Goal: Task Accomplishment & Management: Manage account settings

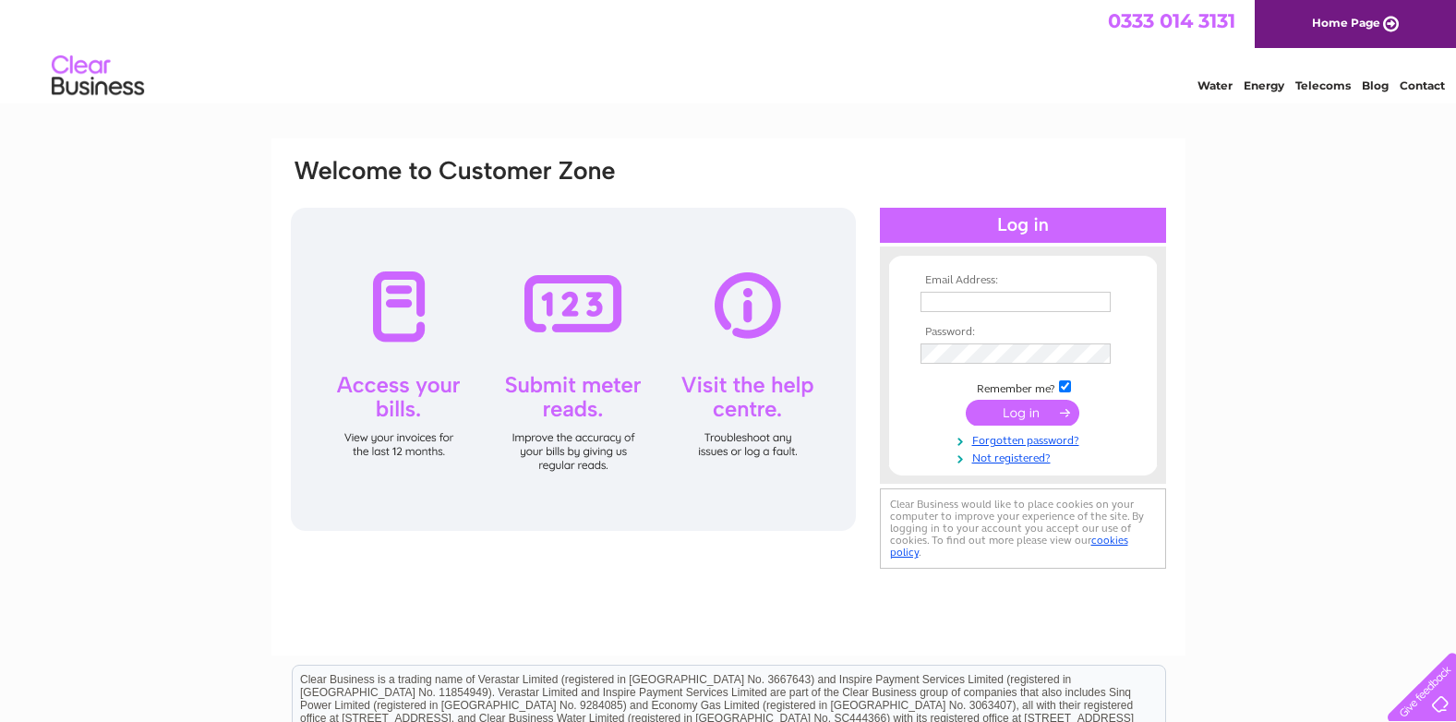
type input "fi@craigengillan.com"
click at [1003, 408] on input "submit" at bounding box center [1022, 413] width 114 height 26
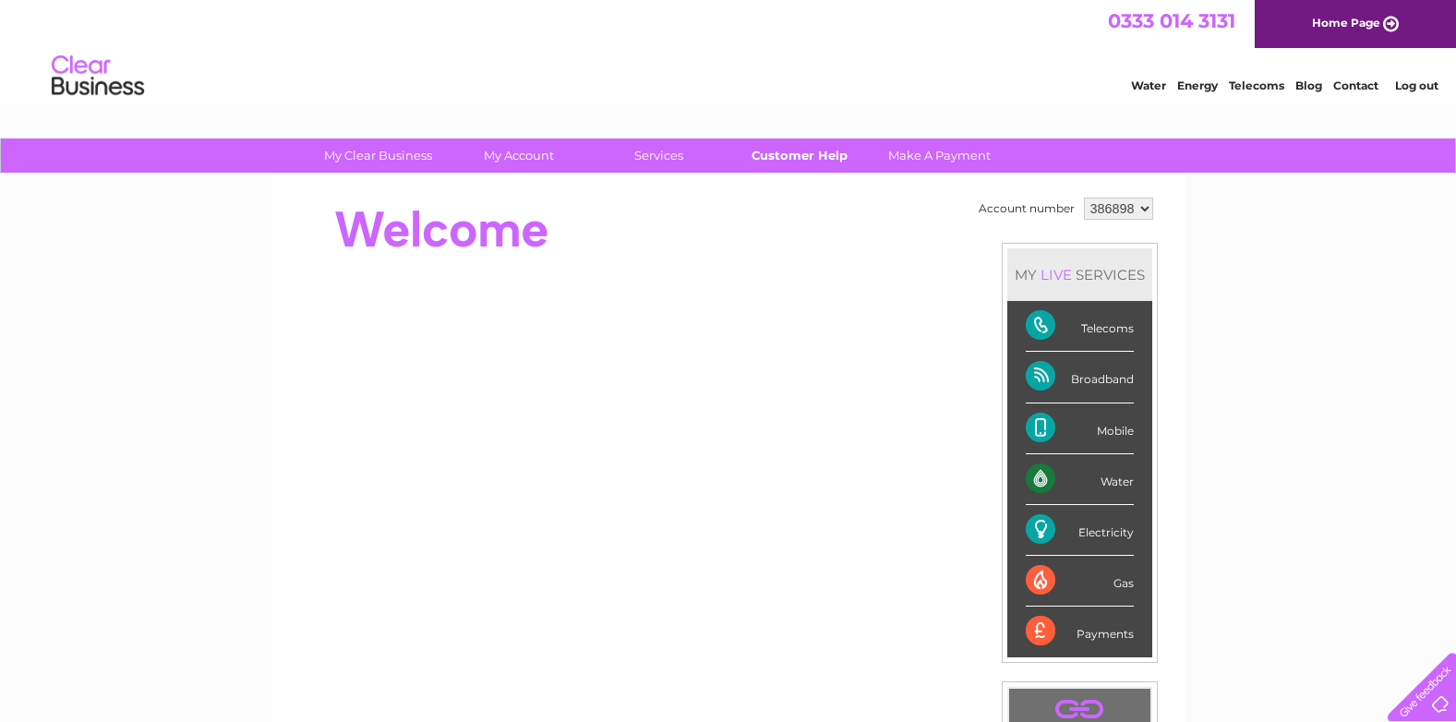
click at [793, 162] on link "Customer Help" at bounding box center [799, 155] width 152 height 34
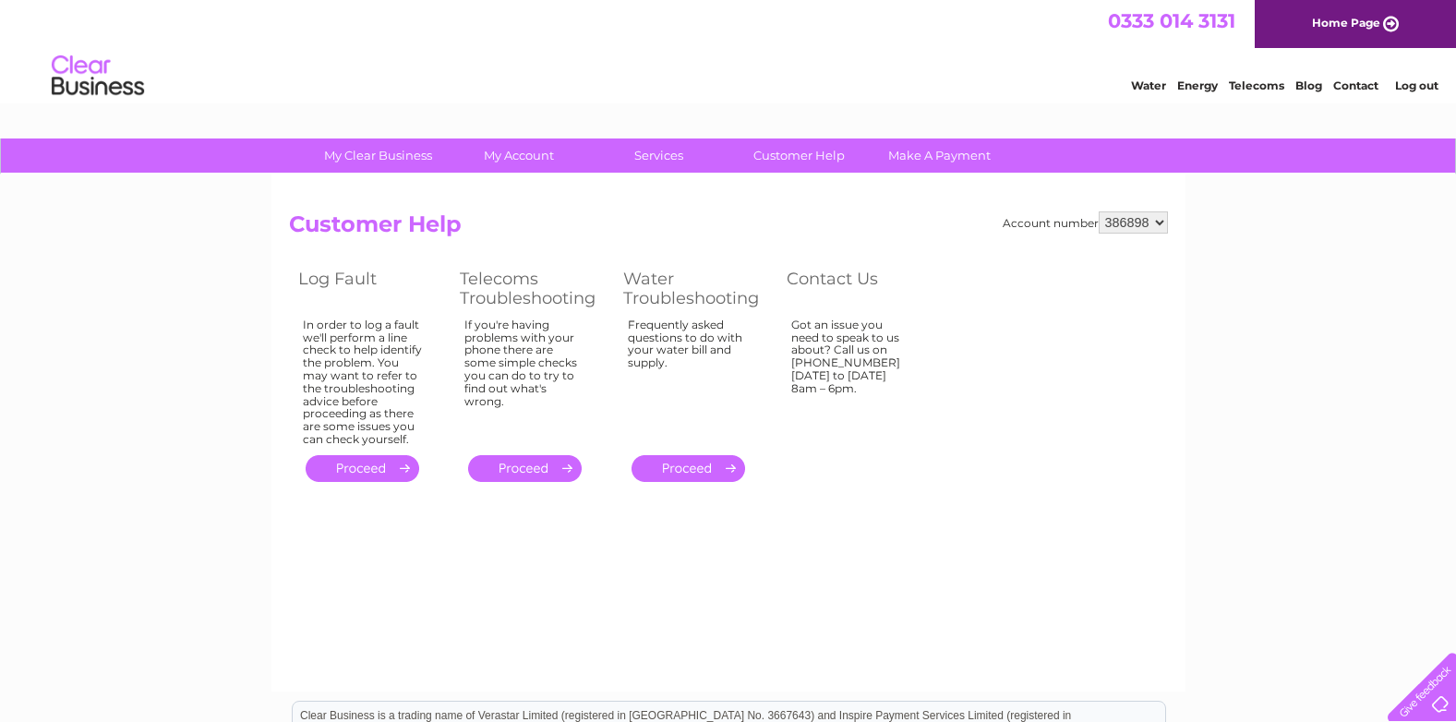
click at [1354, 83] on link "Contact" at bounding box center [1355, 85] width 45 height 14
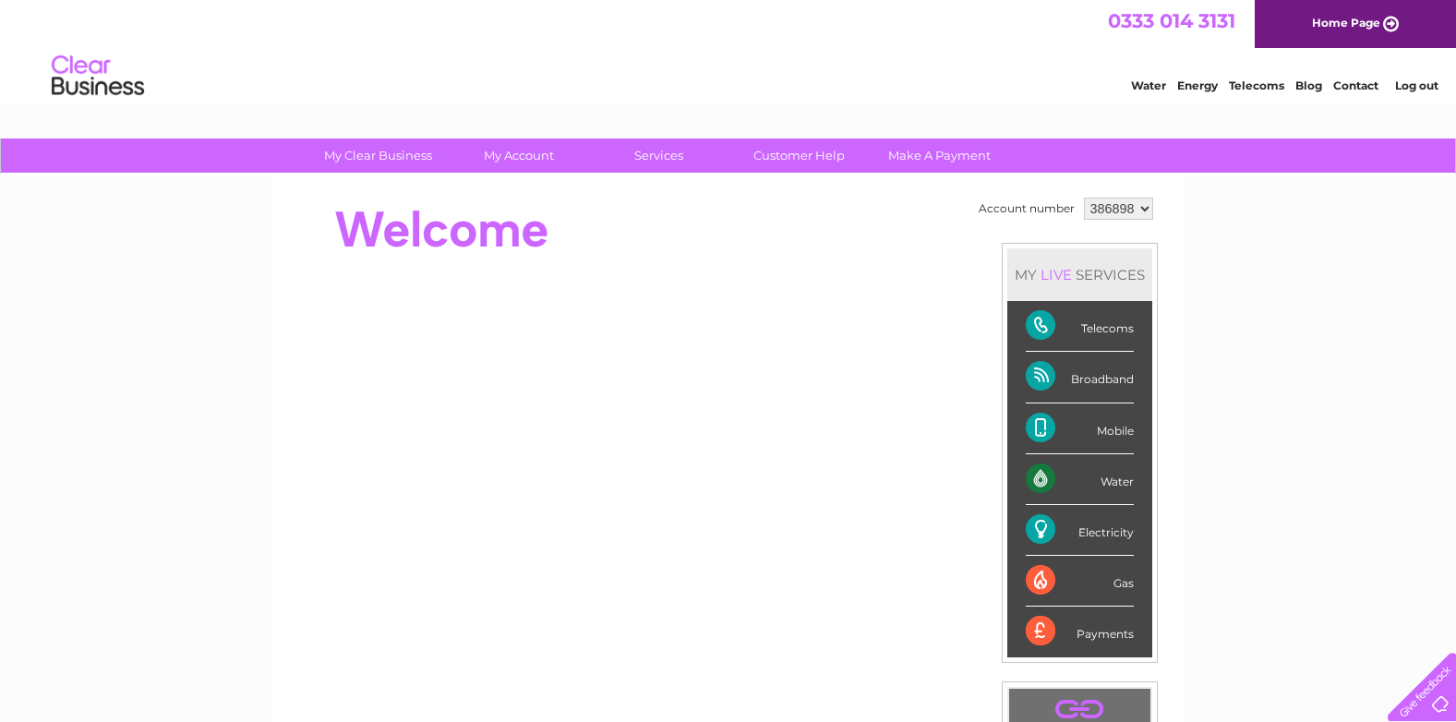
click at [1435, 704] on div at bounding box center [1418, 683] width 76 height 76
click at [1144, 210] on select "386898 443437" at bounding box center [1118, 209] width 69 height 22
click at [773, 154] on link "Customer Help" at bounding box center [799, 155] width 152 height 34
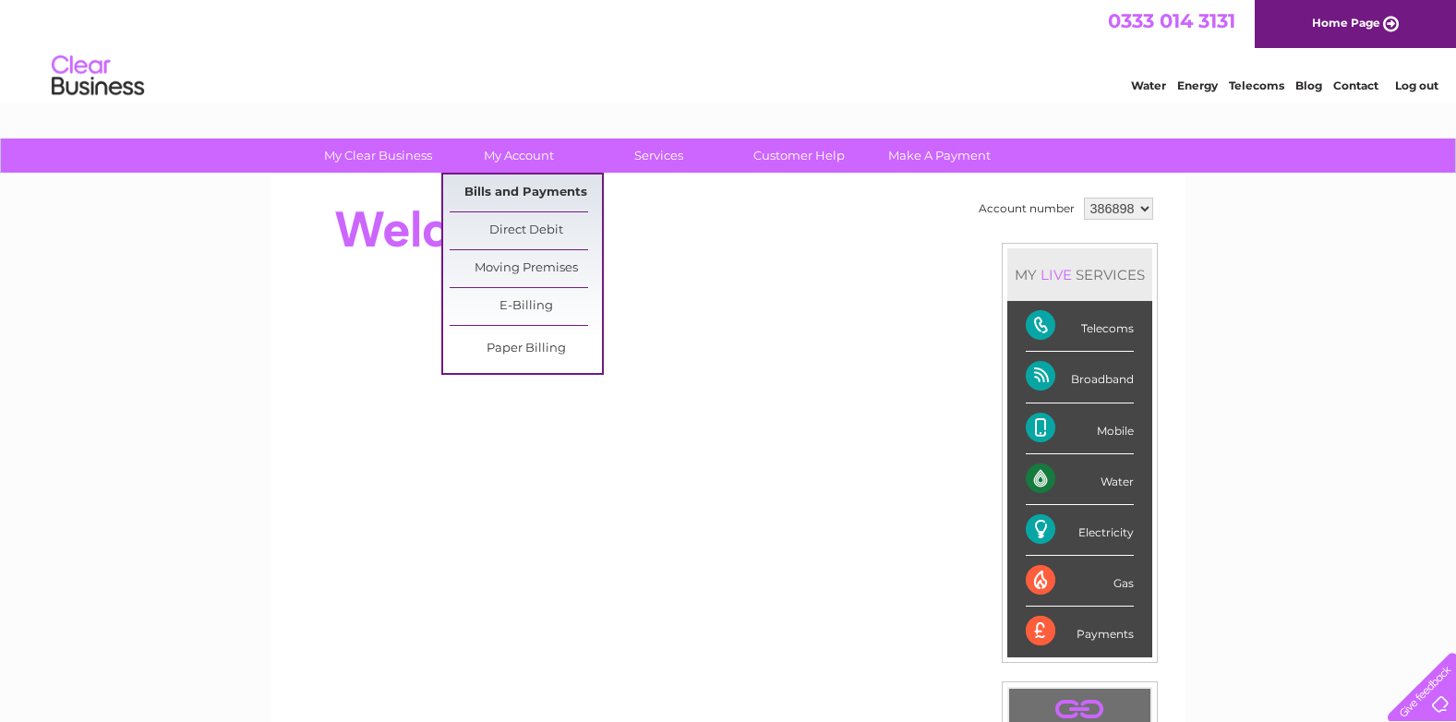
click at [509, 194] on link "Bills and Payments" at bounding box center [525, 192] width 152 height 37
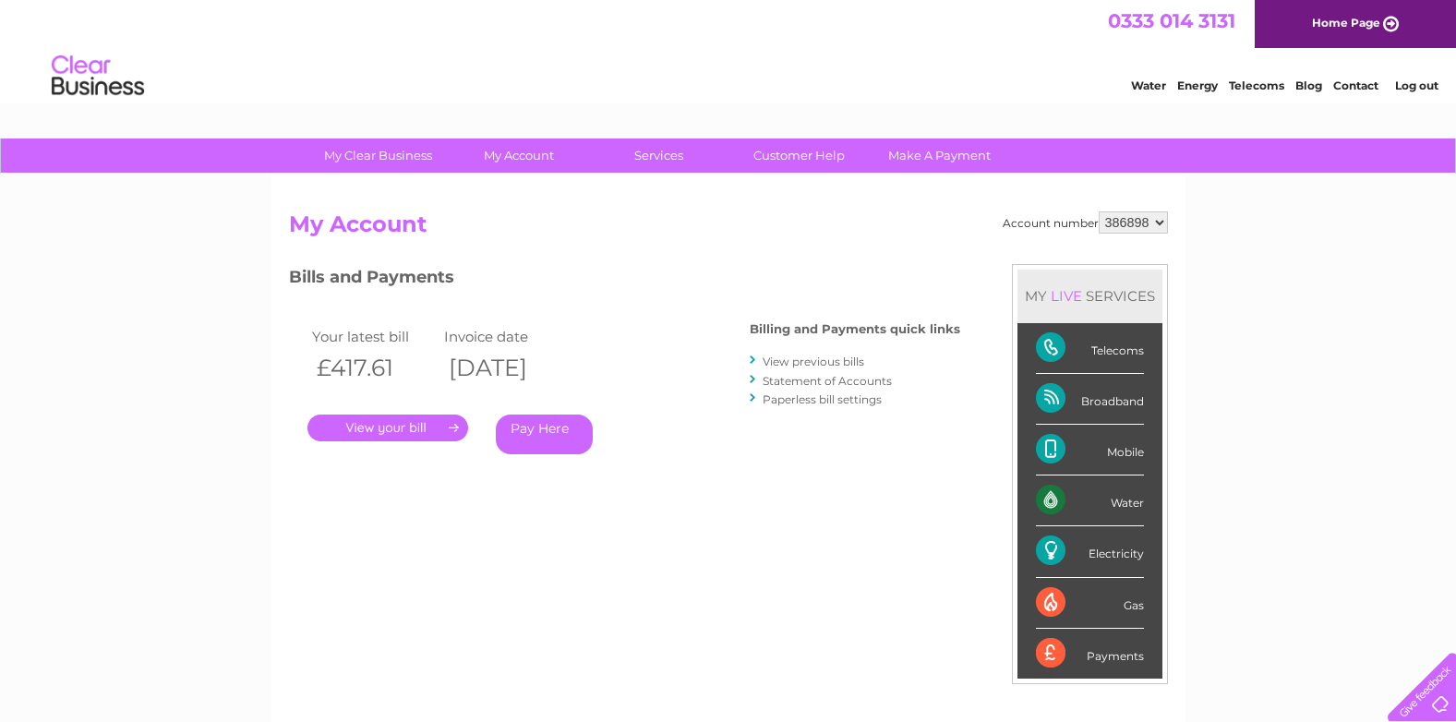
click at [411, 432] on link "." at bounding box center [387, 427] width 161 height 27
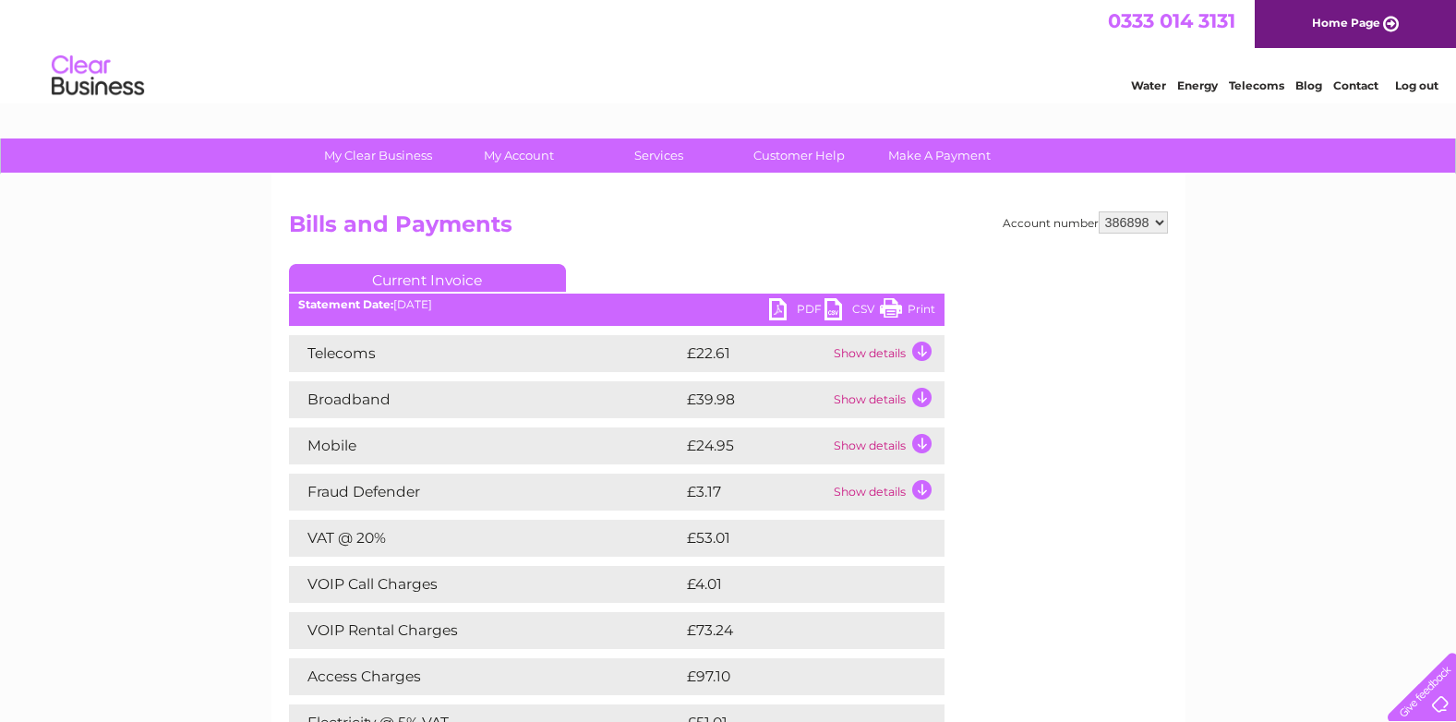
click at [782, 308] on link "PDF" at bounding box center [796, 311] width 55 height 27
click at [1162, 224] on select "386898 443437" at bounding box center [1132, 222] width 69 height 22
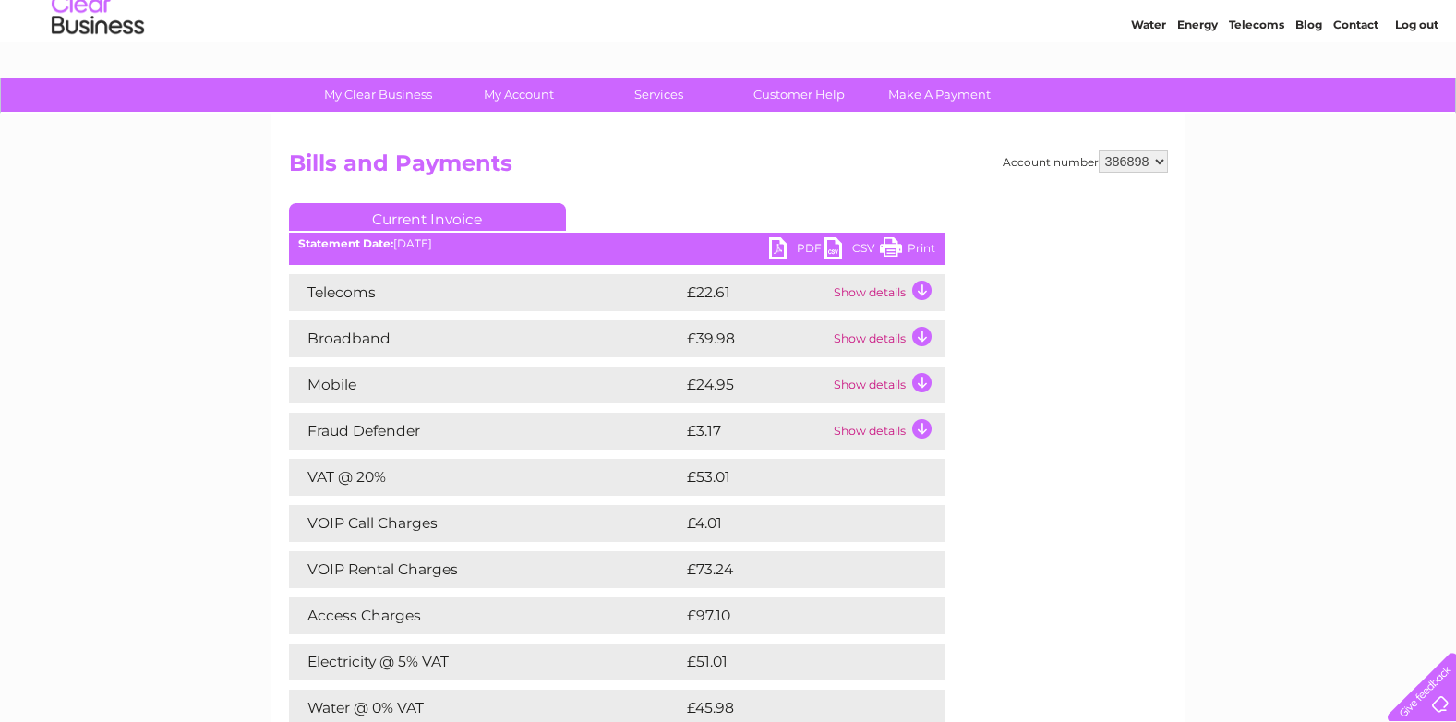
scroll to position [92, 0]
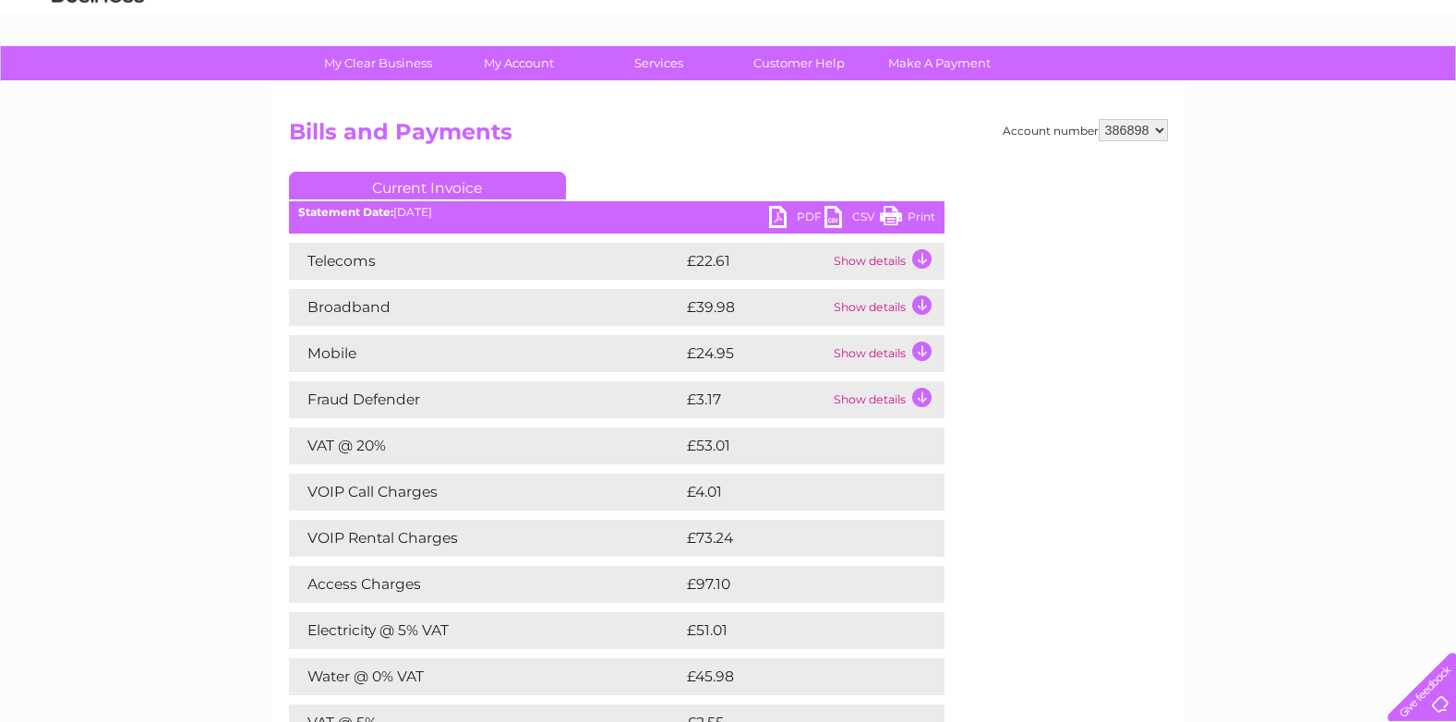
click at [782, 218] on link "PDF" at bounding box center [796, 219] width 55 height 27
